Goal: Task Accomplishment & Management: Manage account settings

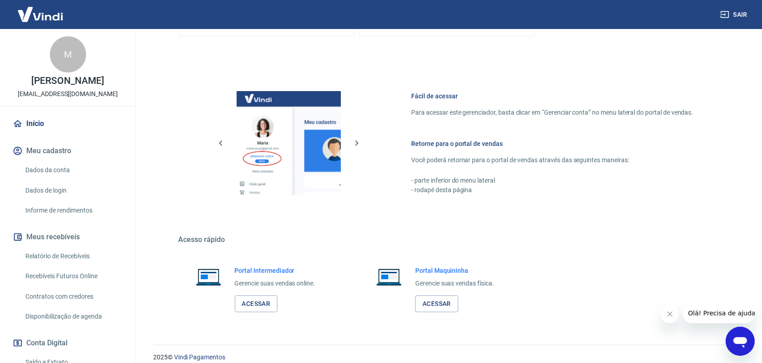
scroll to position [344, 0]
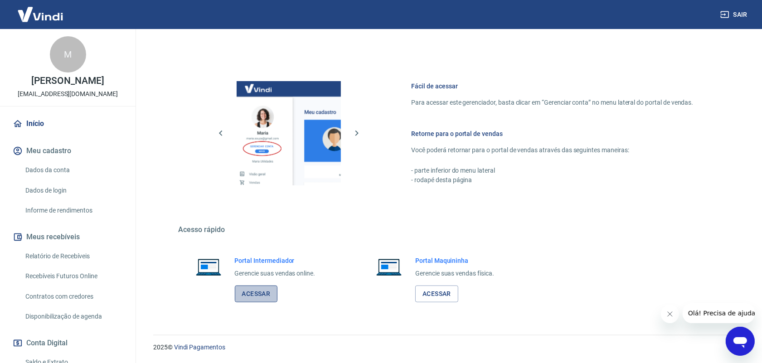
click at [264, 293] on link "Acessar" at bounding box center [256, 294] width 43 height 17
click at [72, 257] on link "Relatório de Recebíveis" at bounding box center [73, 256] width 103 height 19
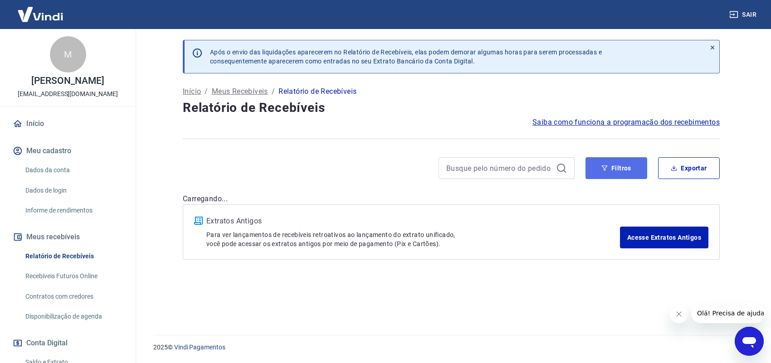
click at [621, 167] on button "Filtros" at bounding box center [617, 168] width 62 height 22
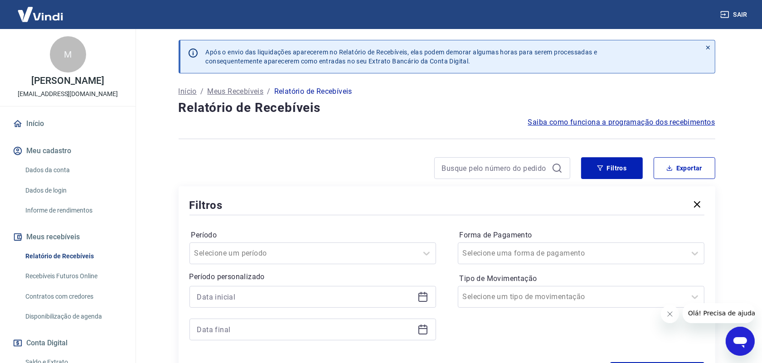
click at [422, 298] on icon at bounding box center [423, 297] width 11 height 11
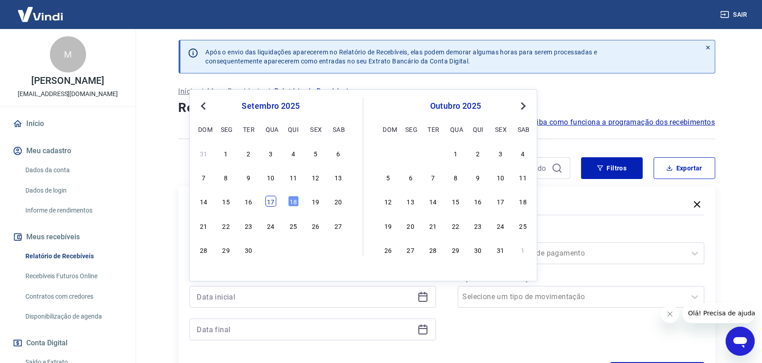
click at [273, 205] on div "17" at bounding box center [271, 201] width 11 height 11
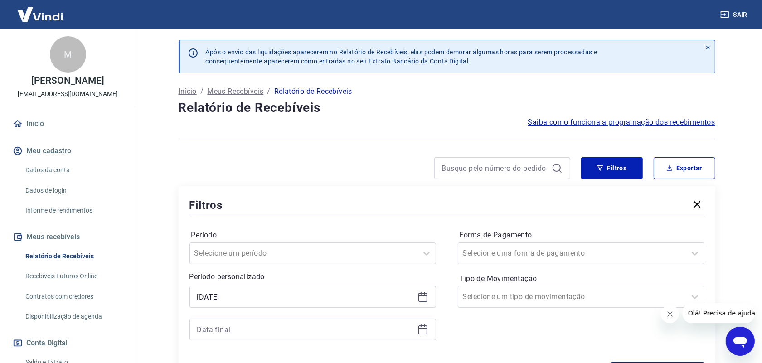
type input "[DATE]"
click at [421, 333] on icon at bounding box center [423, 329] width 11 height 11
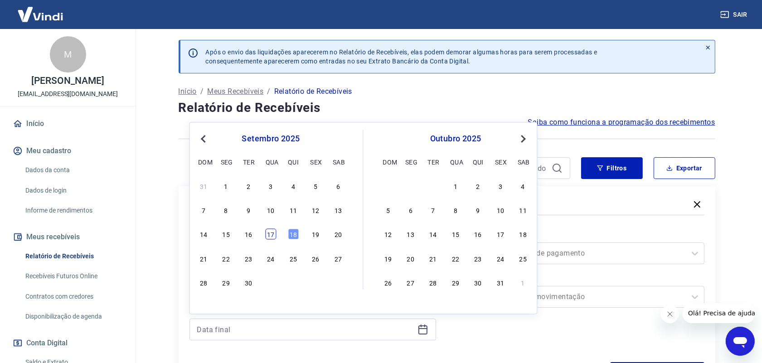
click at [271, 235] on div "17" at bounding box center [271, 234] width 11 height 11
type input "[DATE]"
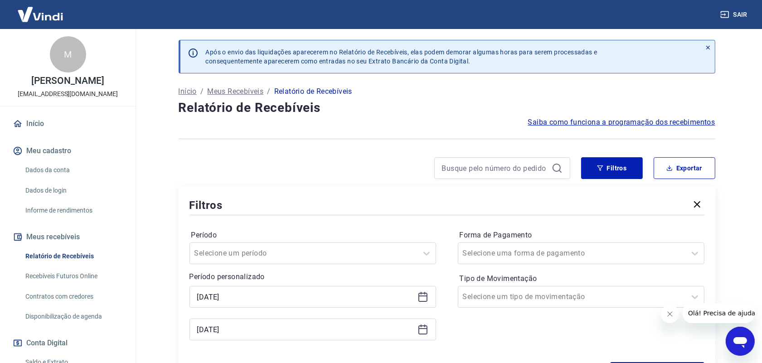
scroll to position [57, 0]
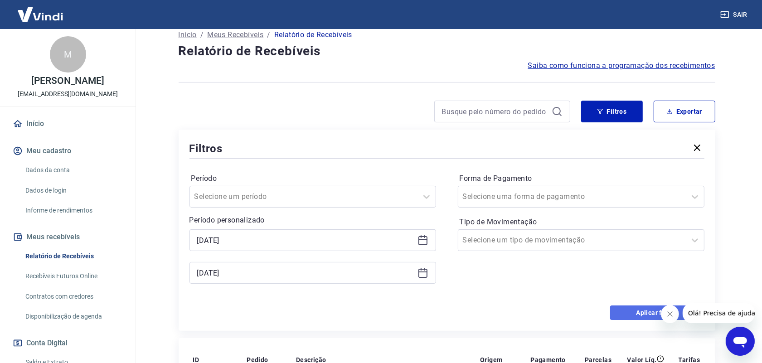
click at [625, 314] on button "Aplicar filtros" at bounding box center [658, 313] width 94 height 15
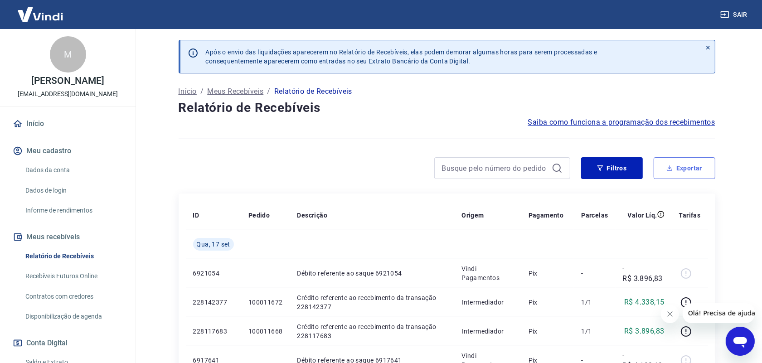
click at [681, 171] on button "Exportar" at bounding box center [685, 168] width 62 height 22
type input "[DATE]"
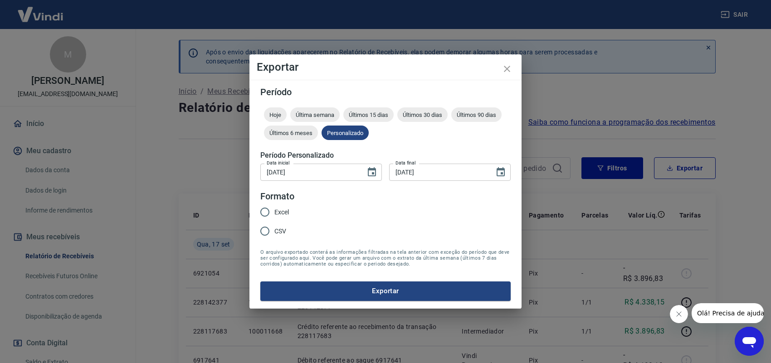
click at [265, 210] on input "Excel" at bounding box center [264, 212] width 19 height 19
radio input "true"
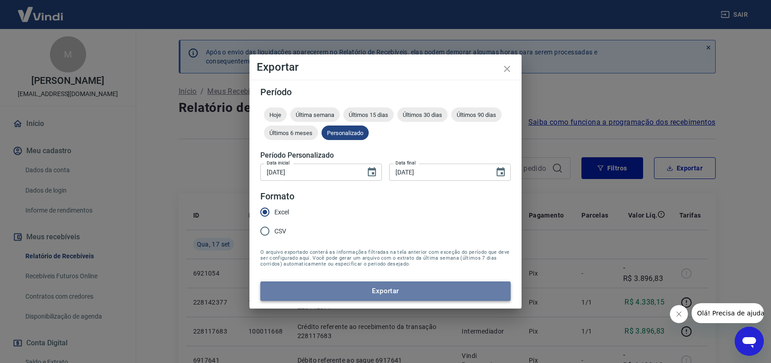
click at [381, 286] on button "Exportar" at bounding box center [385, 291] width 250 height 19
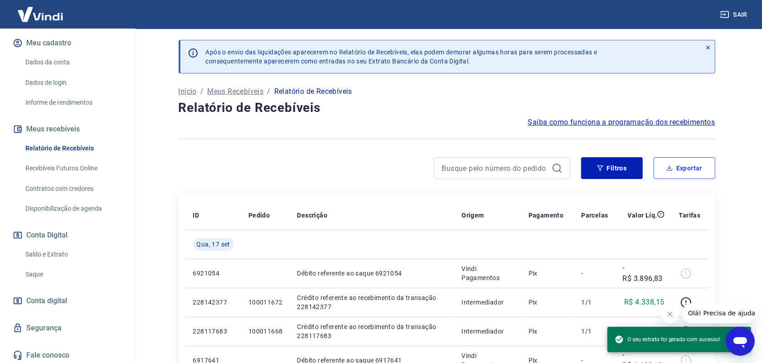
scroll to position [109, 0]
click at [31, 274] on link "Saque" at bounding box center [73, 273] width 103 height 19
